Goal: Find specific page/section: Find specific page/section

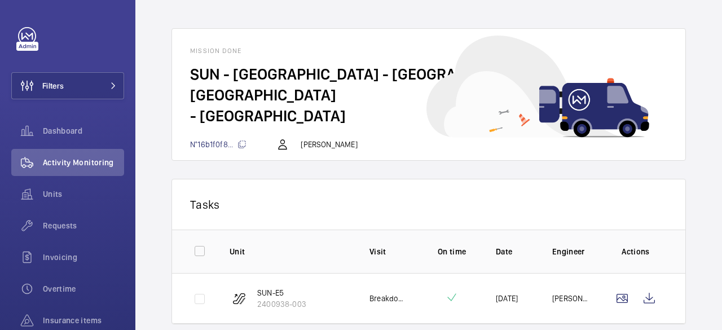
scroll to position [54, 0]
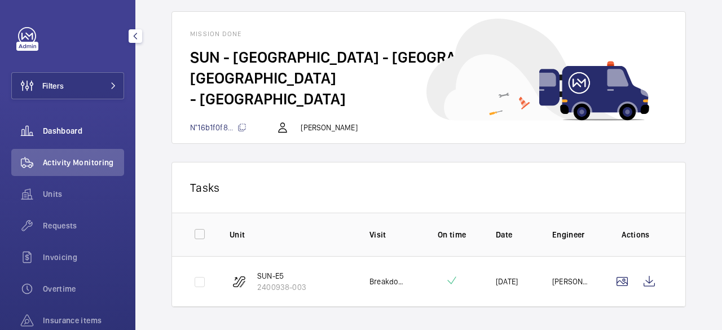
click at [61, 130] on span "Dashboard" at bounding box center [83, 130] width 81 height 11
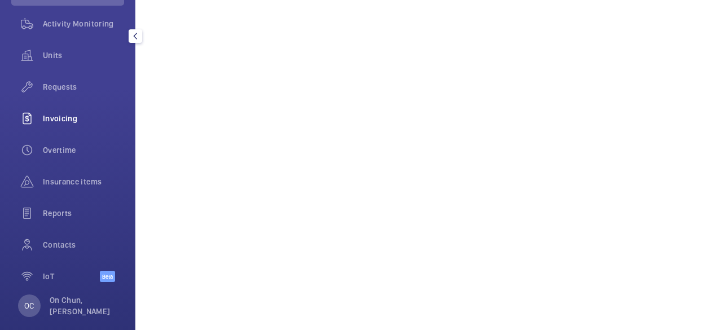
scroll to position [152, 0]
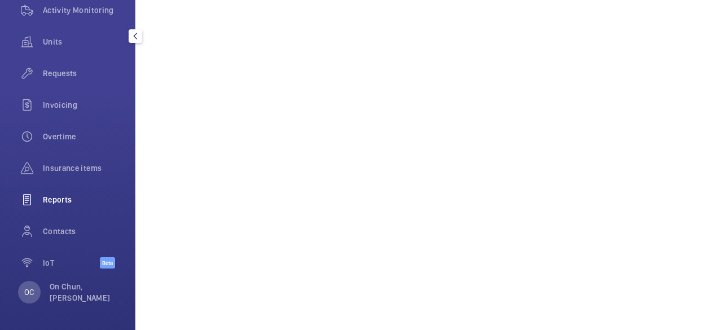
click at [60, 192] on div "Reports" at bounding box center [67, 199] width 113 height 27
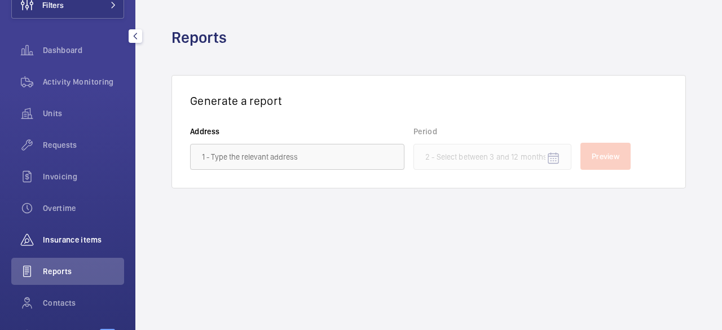
scroll to position [39, 0]
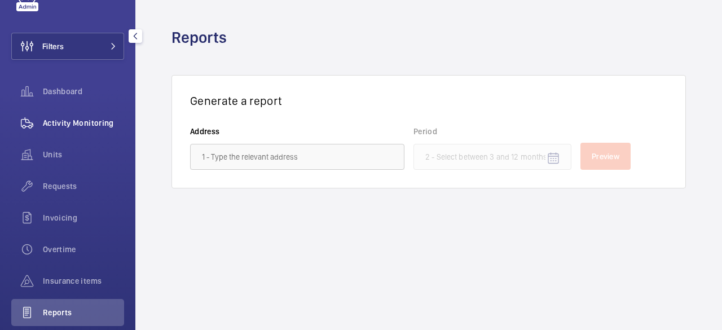
click at [82, 129] on div "Activity Monitoring" at bounding box center [67, 122] width 113 height 27
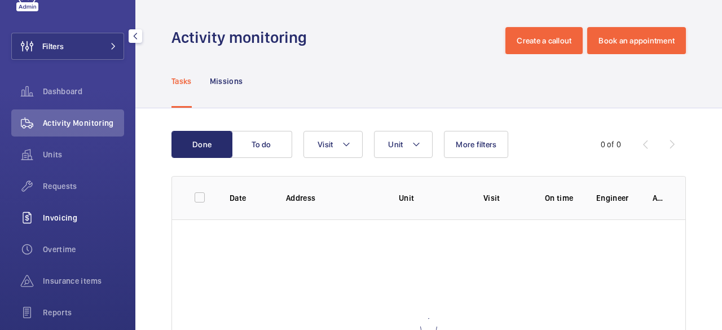
click at [69, 224] on div "Invoicing" at bounding box center [67, 217] width 113 height 27
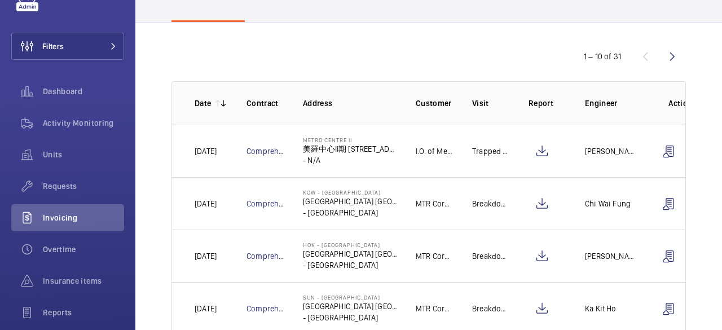
scroll to position [113, 0]
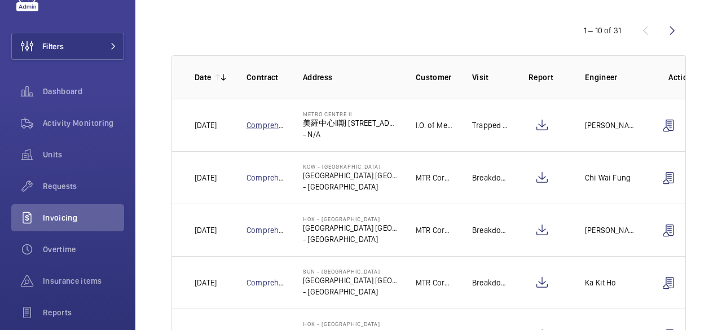
click at [272, 127] on link "Comprehensive" at bounding box center [273, 125] width 55 height 9
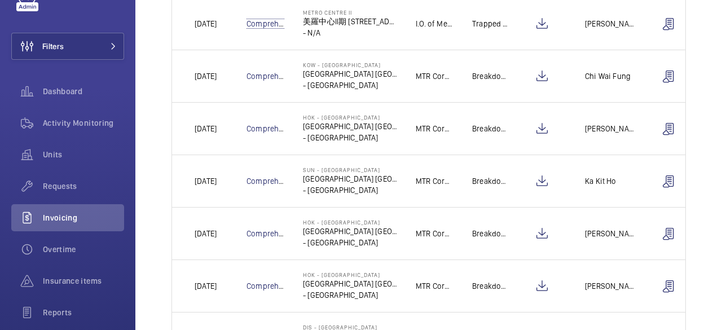
scroll to position [0, 0]
